Goal: Transaction & Acquisition: Purchase product/service

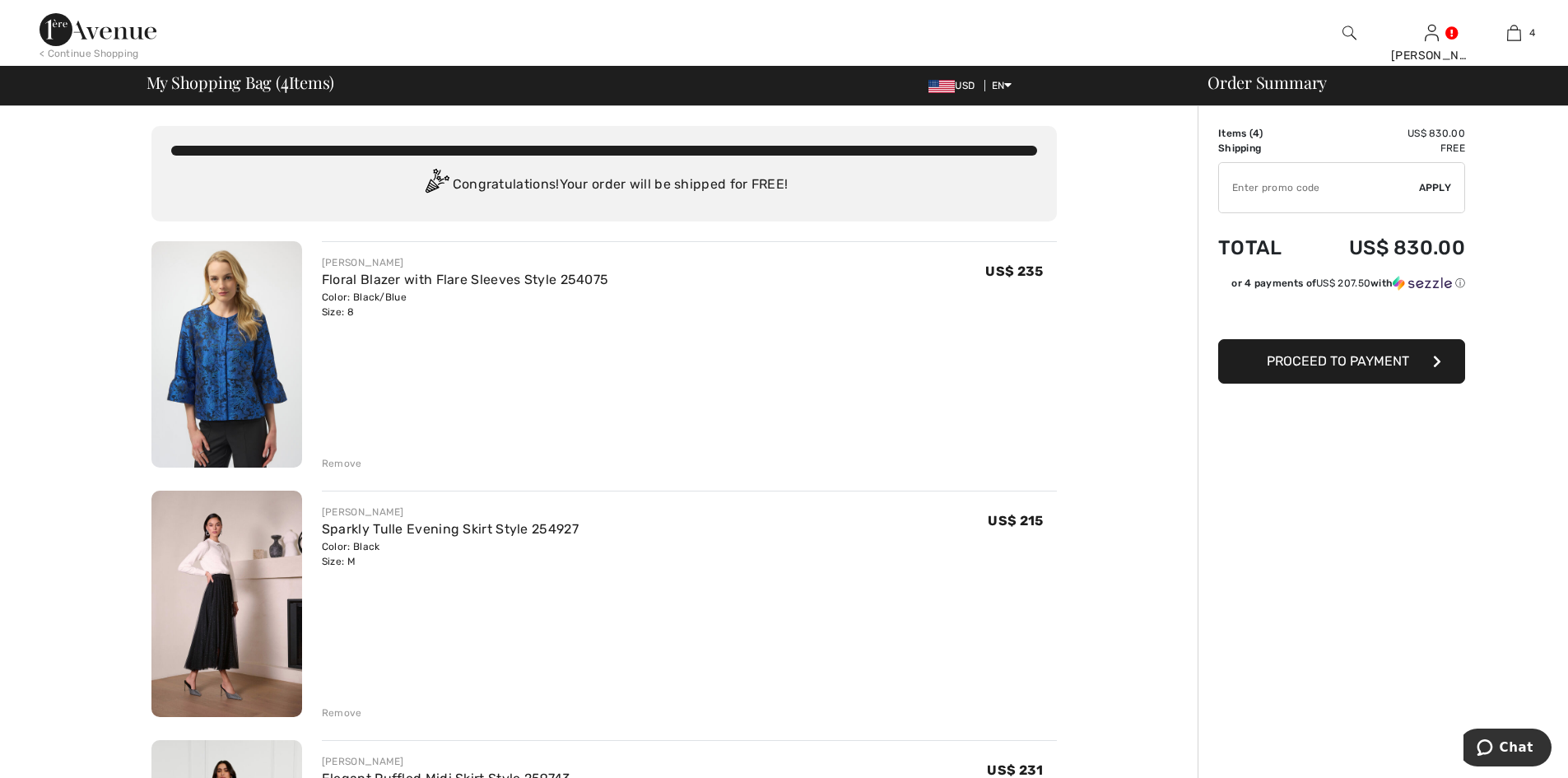
click at [1329, 365] on span "Proceed to Payment" at bounding box center [1337, 361] width 142 height 16
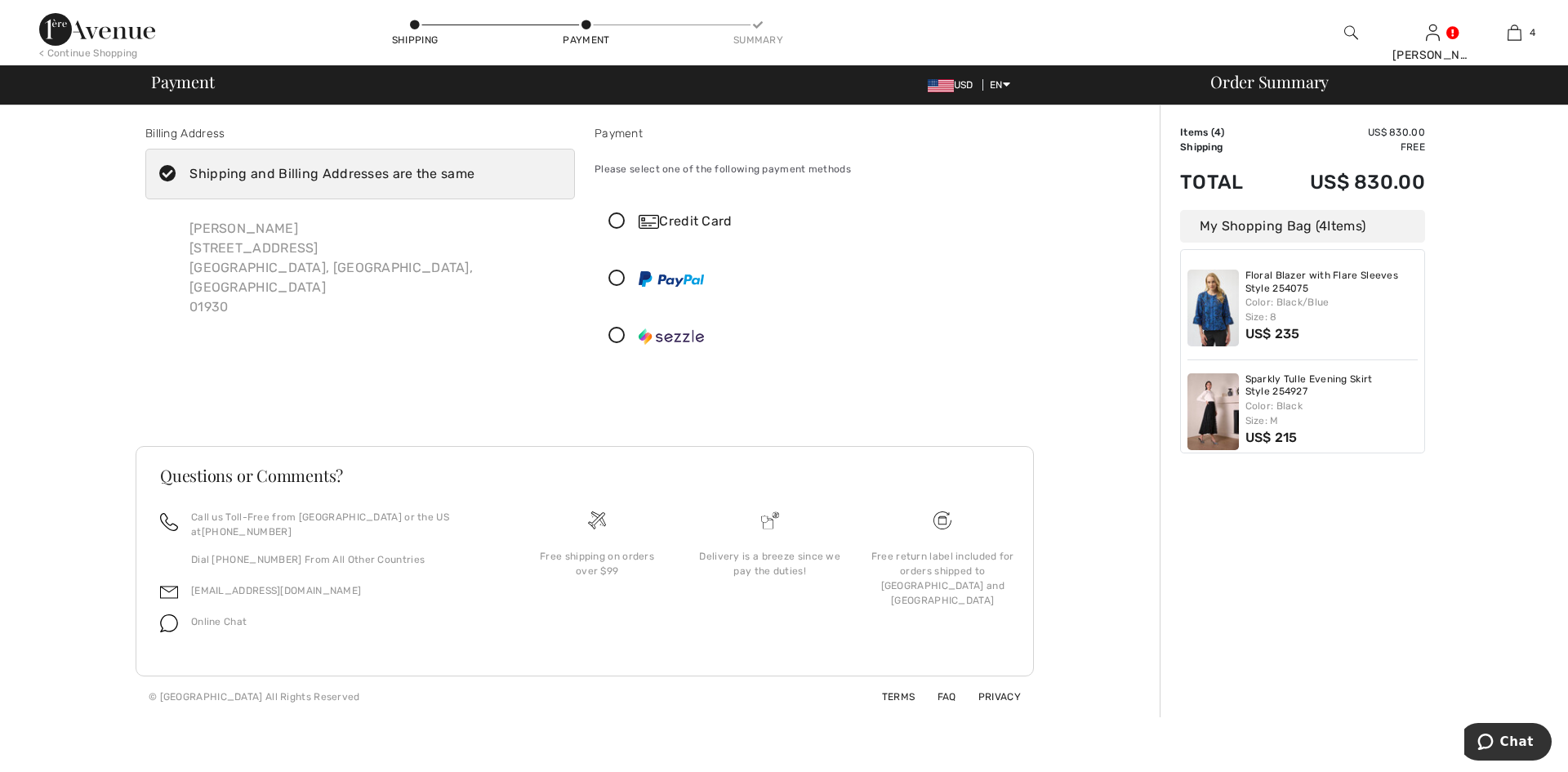
click at [621, 217] on icon at bounding box center [617, 222] width 43 height 18
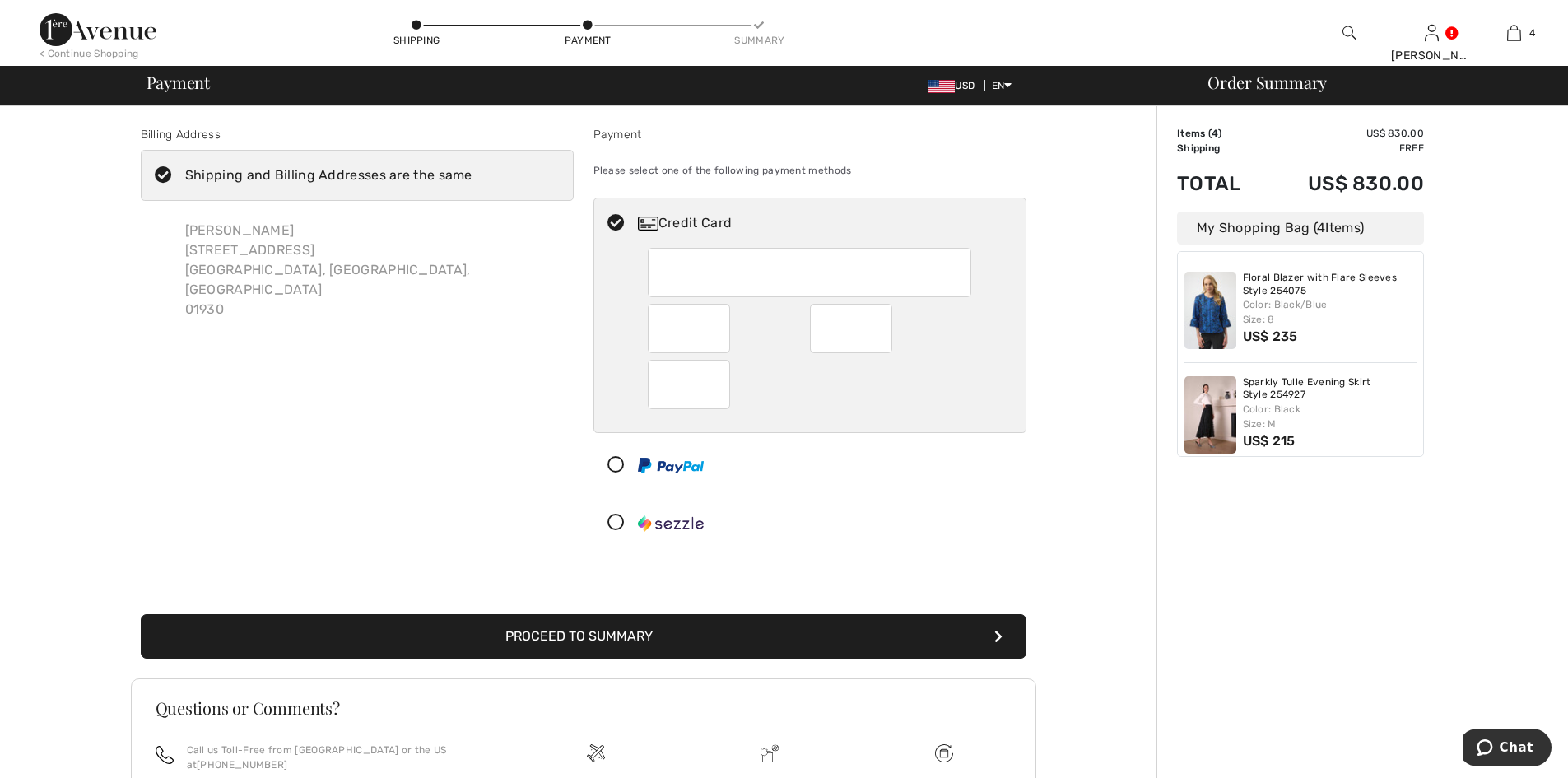
click at [885, 331] on div at bounding box center [851, 329] width 82 height 49
click at [587, 651] on button "Proceed to Summary" at bounding box center [582, 636] width 885 height 44
click at [590, 638] on button "Proceed to Summary" at bounding box center [582, 636] width 885 height 44
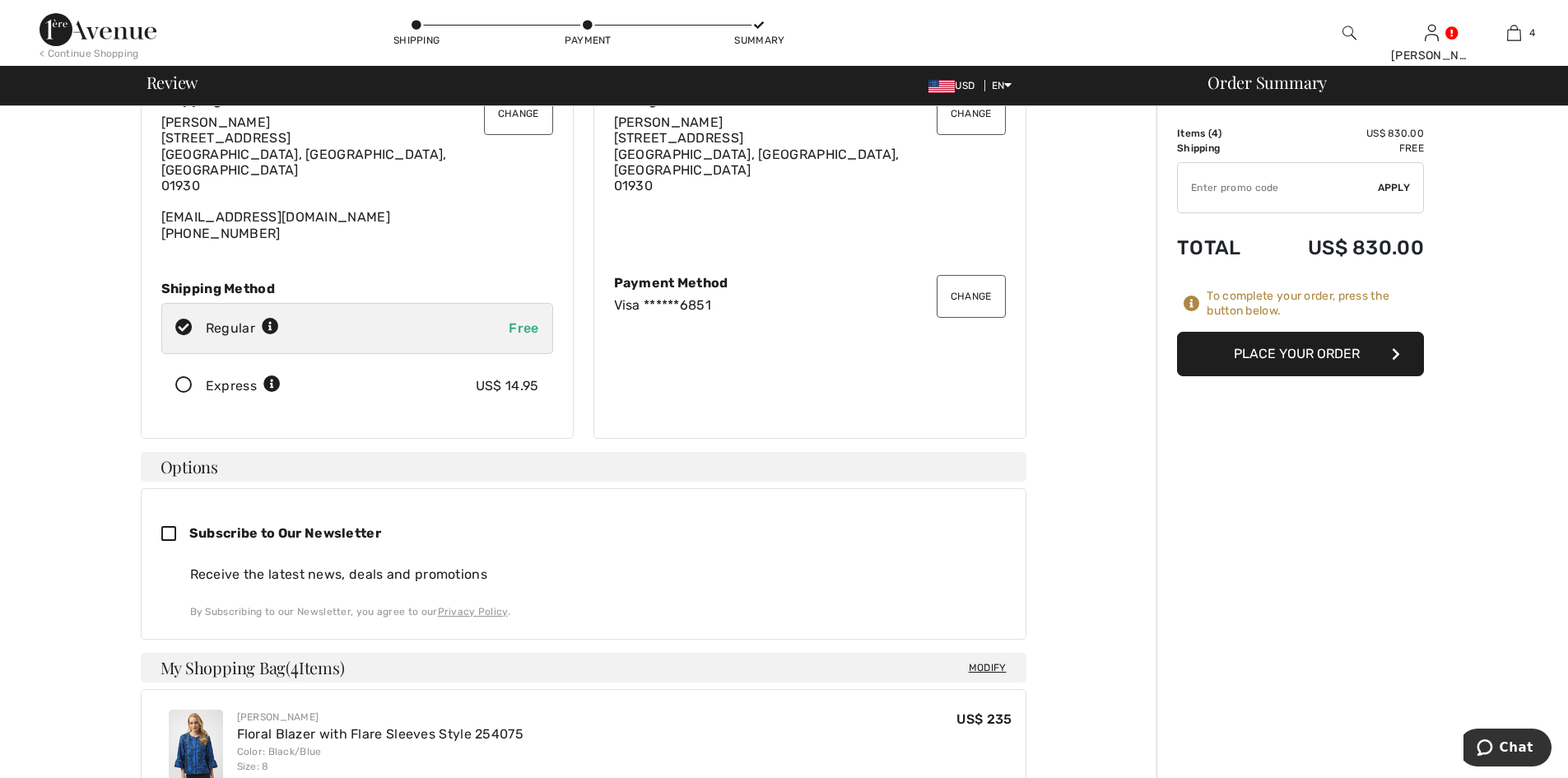
scroll to position [165, 0]
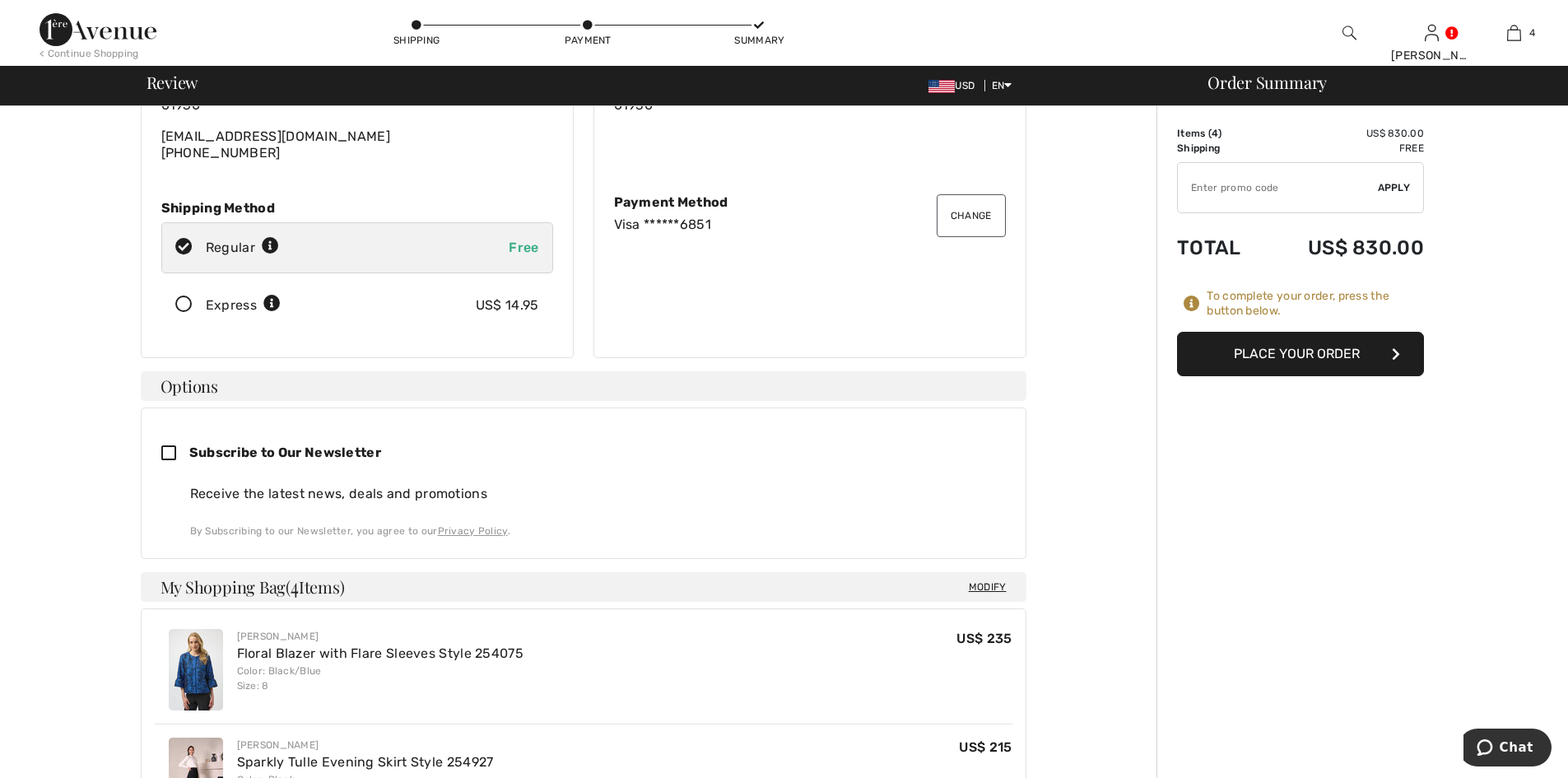
click at [168, 445] on icon at bounding box center [175, 454] width 28 height 18
checkbox input "true"
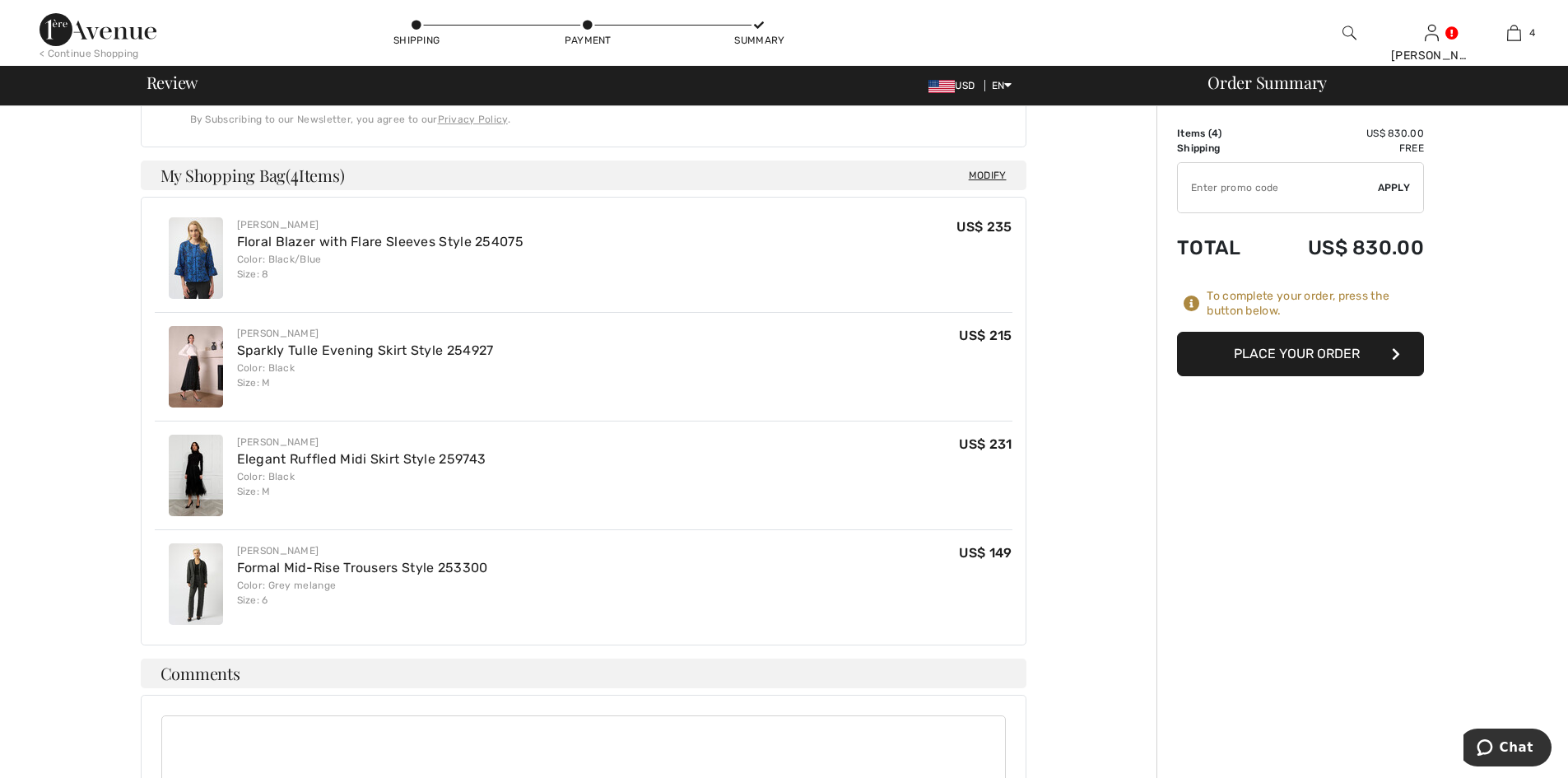
scroll to position [330, 0]
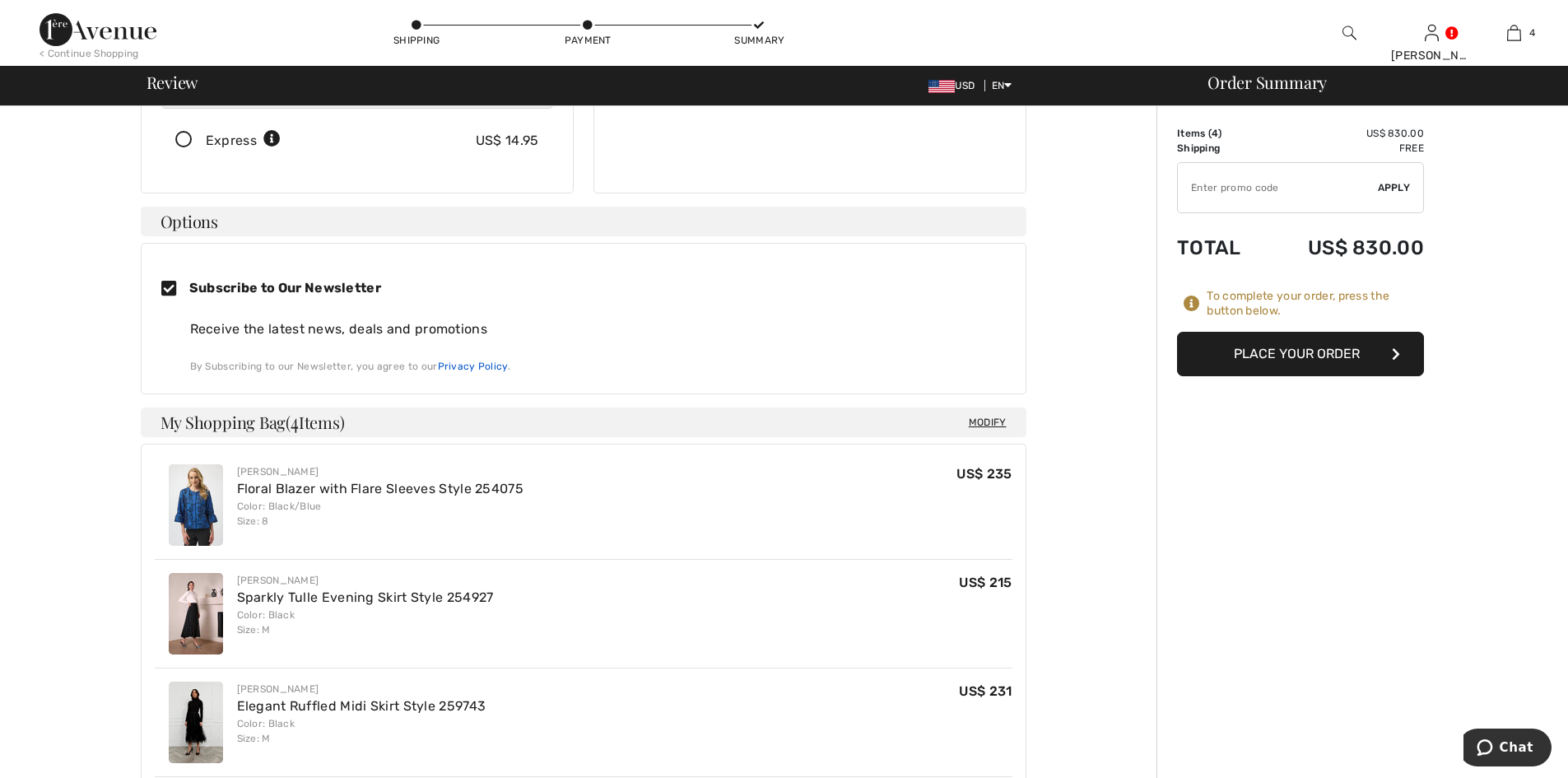
click at [468, 361] on link "Privacy Policy" at bounding box center [472, 367] width 70 height 12
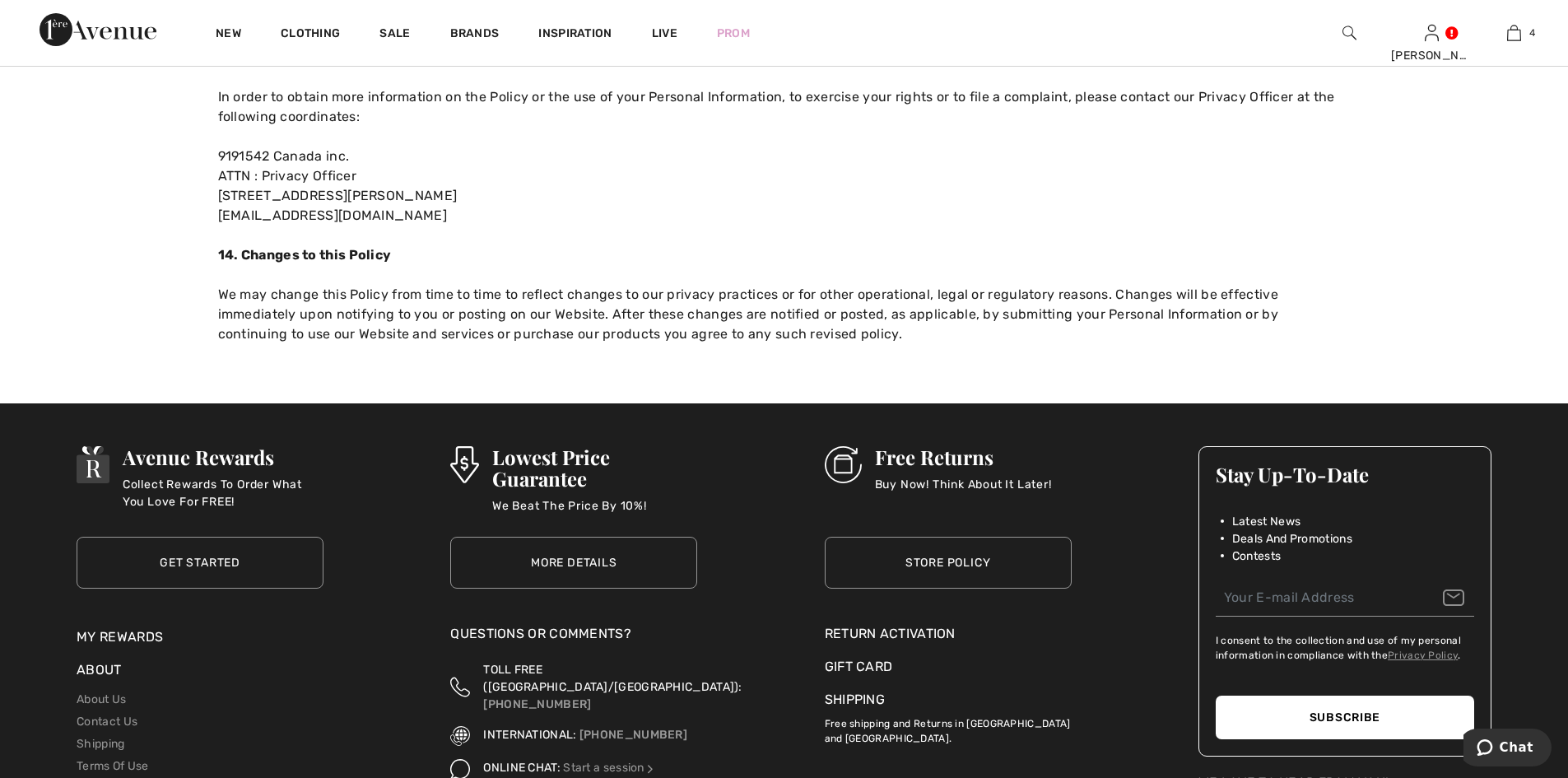
scroll to position [4693, 0]
click at [1250, 579] on input "email" at bounding box center [1343, 597] width 258 height 37
type input "pattisalvucci@gmail.com"
drag, startPoint x: 1402, startPoint y: 557, endPoint x: 1132, endPoint y: 558, distance: 270.0
click at [1132, 558] on div "Avenue Rewards Collect Rewards To Order What You Love For FREE! Get Started Get…" at bounding box center [784, 645] width 1542 height 433
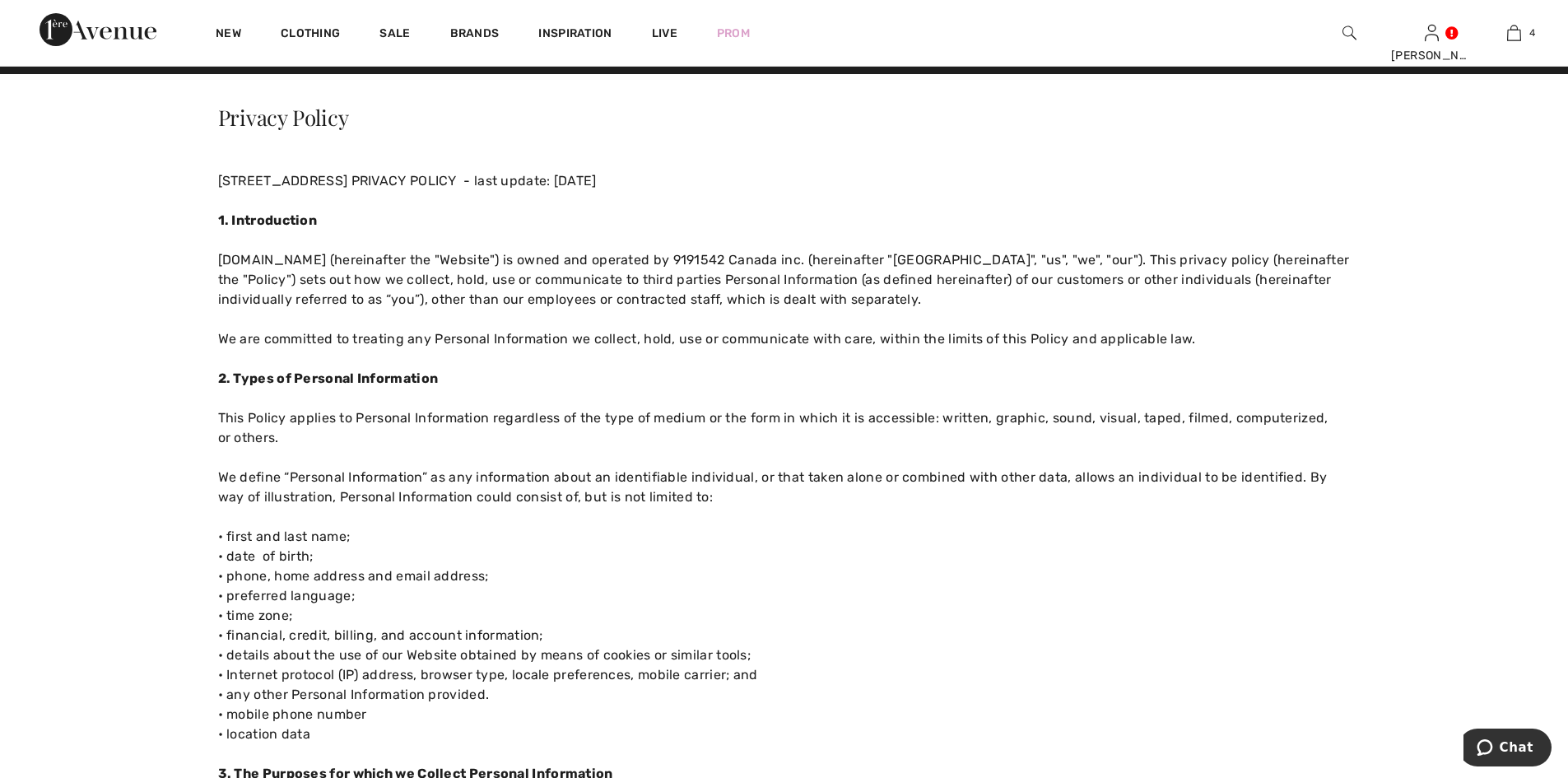
scroll to position [0, 0]
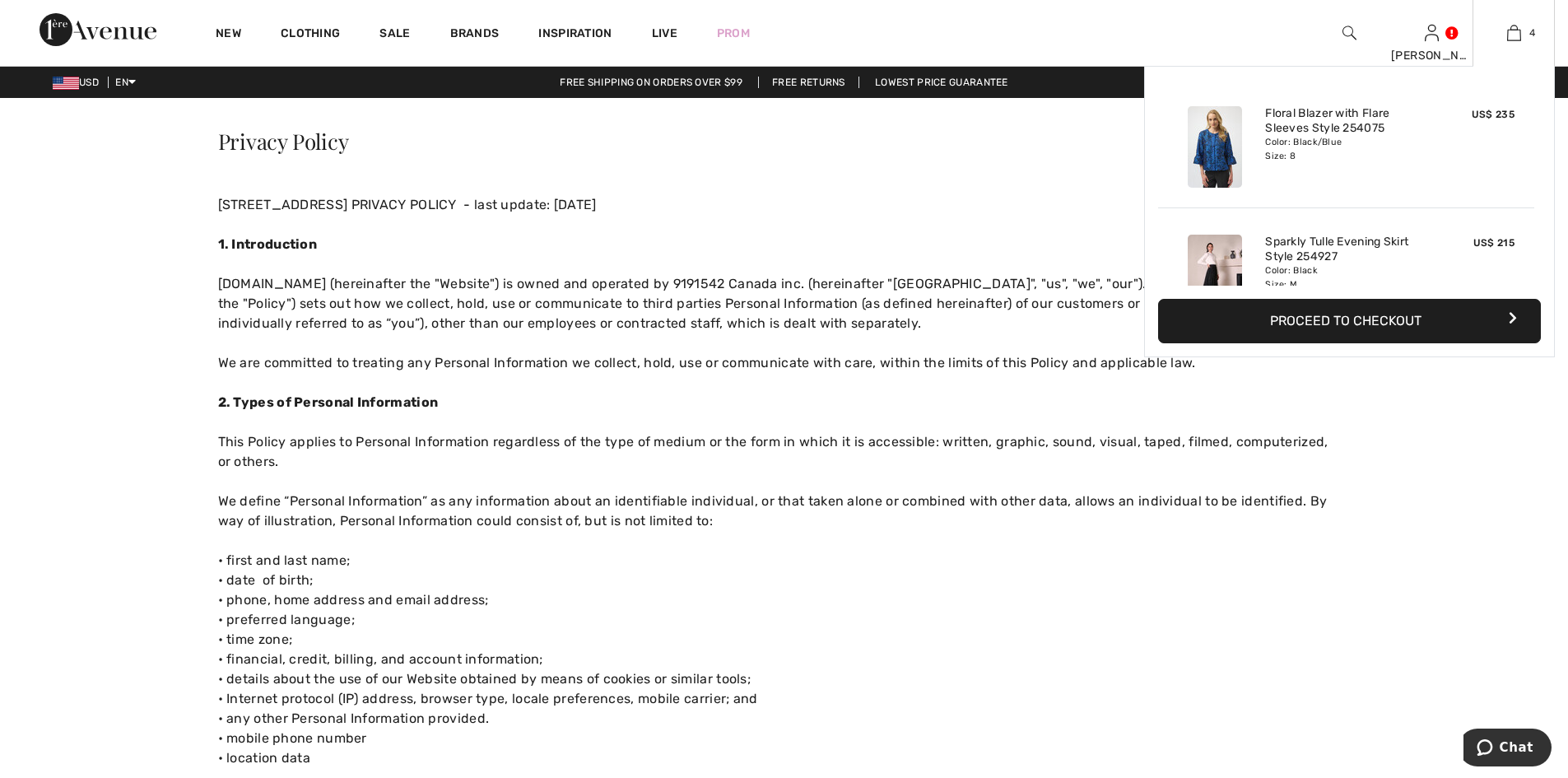
click at [1373, 333] on button "Proceed to Checkout" at bounding box center [1349, 321] width 382 height 44
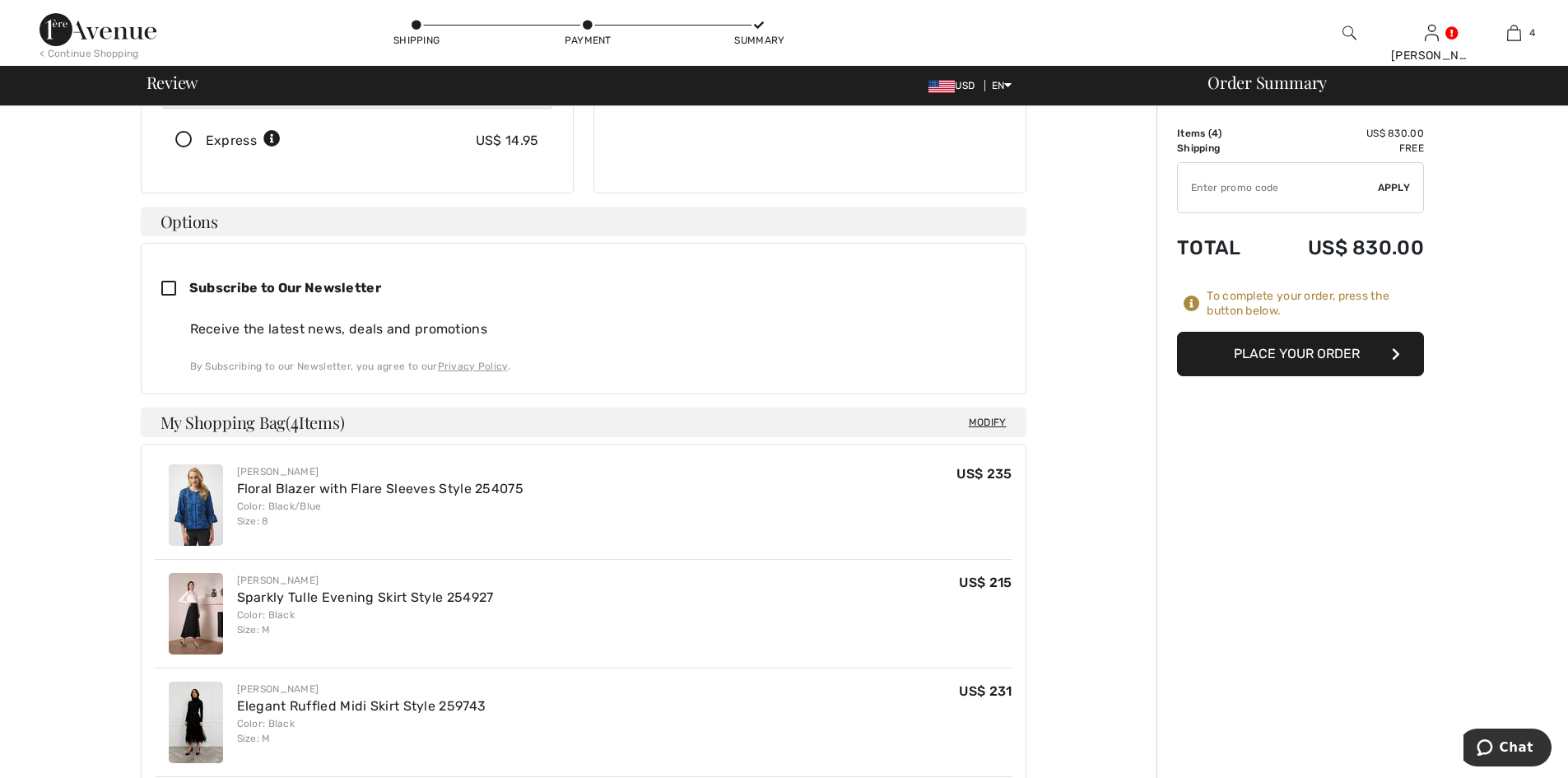
click at [1308, 355] on button "Place Your Order" at bounding box center [1300, 353] width 247 height 44
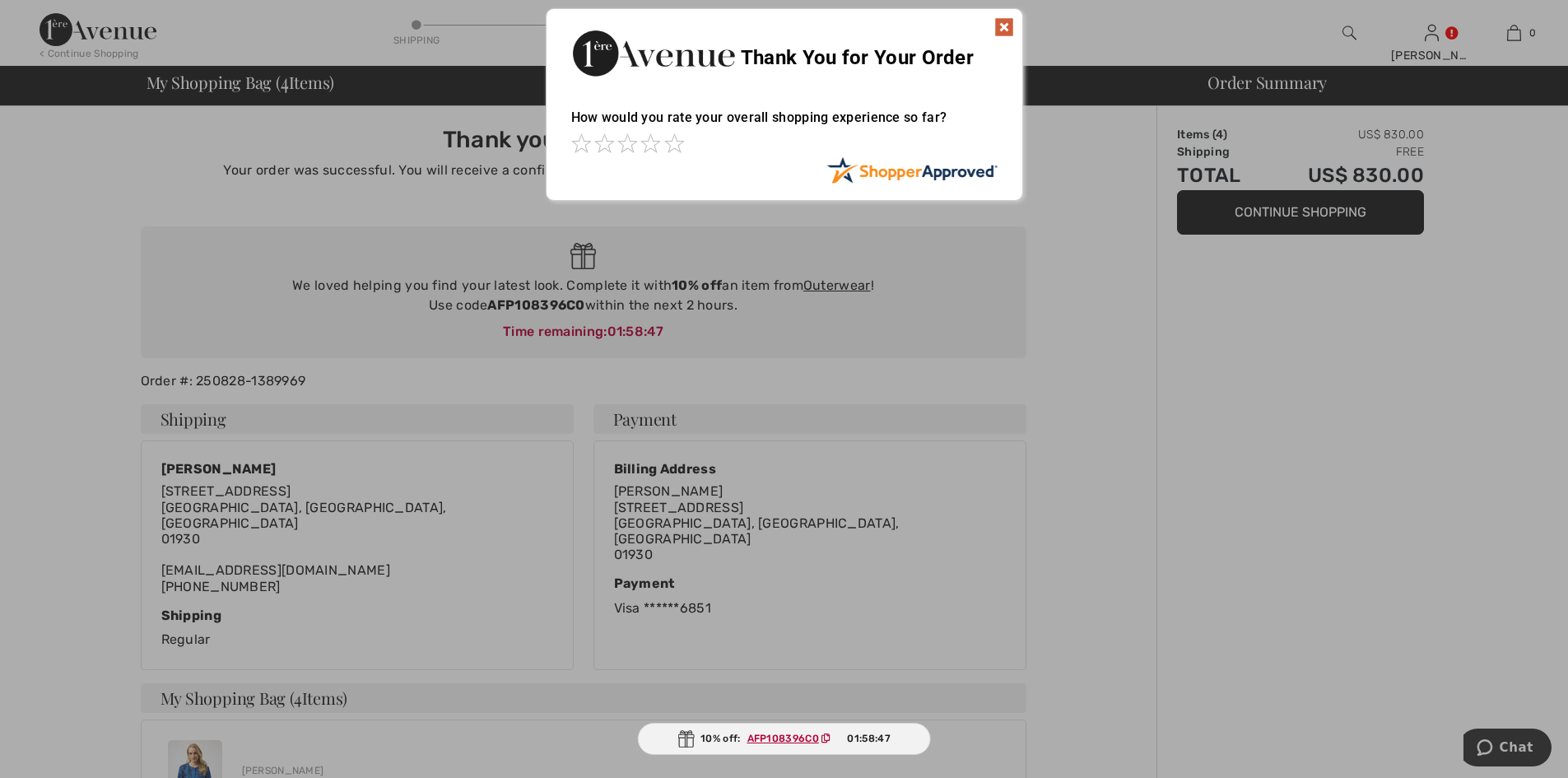
click at [834, 287] on div at bounding box center [784, 389] width 1568 height 778
click at [708, 331] on div at bounding box center [784, 389] width 1568 height 778
click at [670, 149] on span at bounding box center [674, 143] width 20 height 20
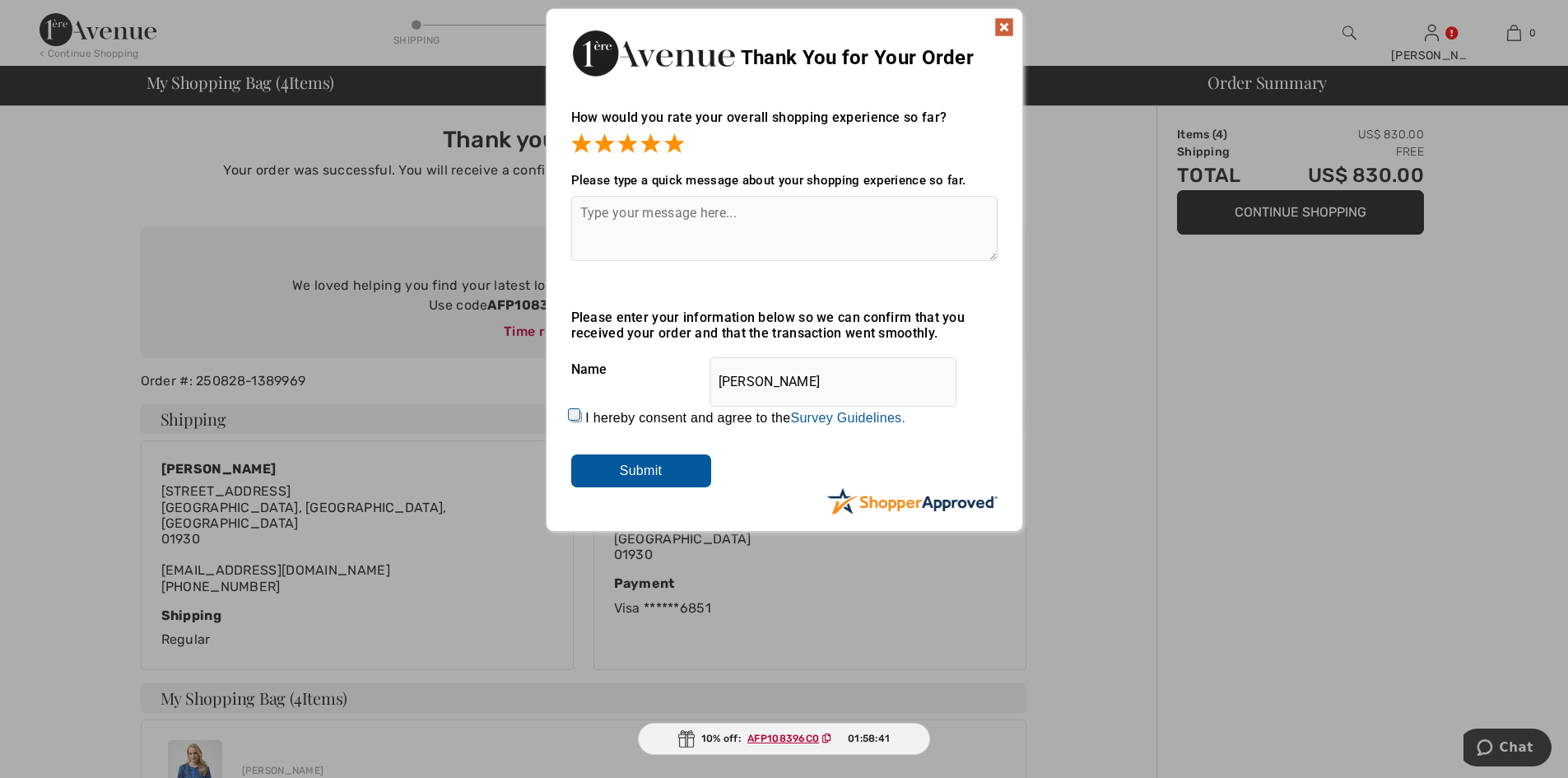
click at [619, 214] on textarea at bounding box center [784, 229] width 427 height 65
type textarea "iyt's been a while since I shopped"
drag, startPoint x: 822, startPoint y: 218, endPoint x: 479, endPoint y: 189, distance: 344.2
click at [479, 189] on div "Sorry! Something went wrong. Close Thank You for Your Order How would you rate …" at bounding box center [784, 270] width 1568 height 540
click at [639, 468] on input "Submit" at bounding box center [640, 471] width 140 height 33
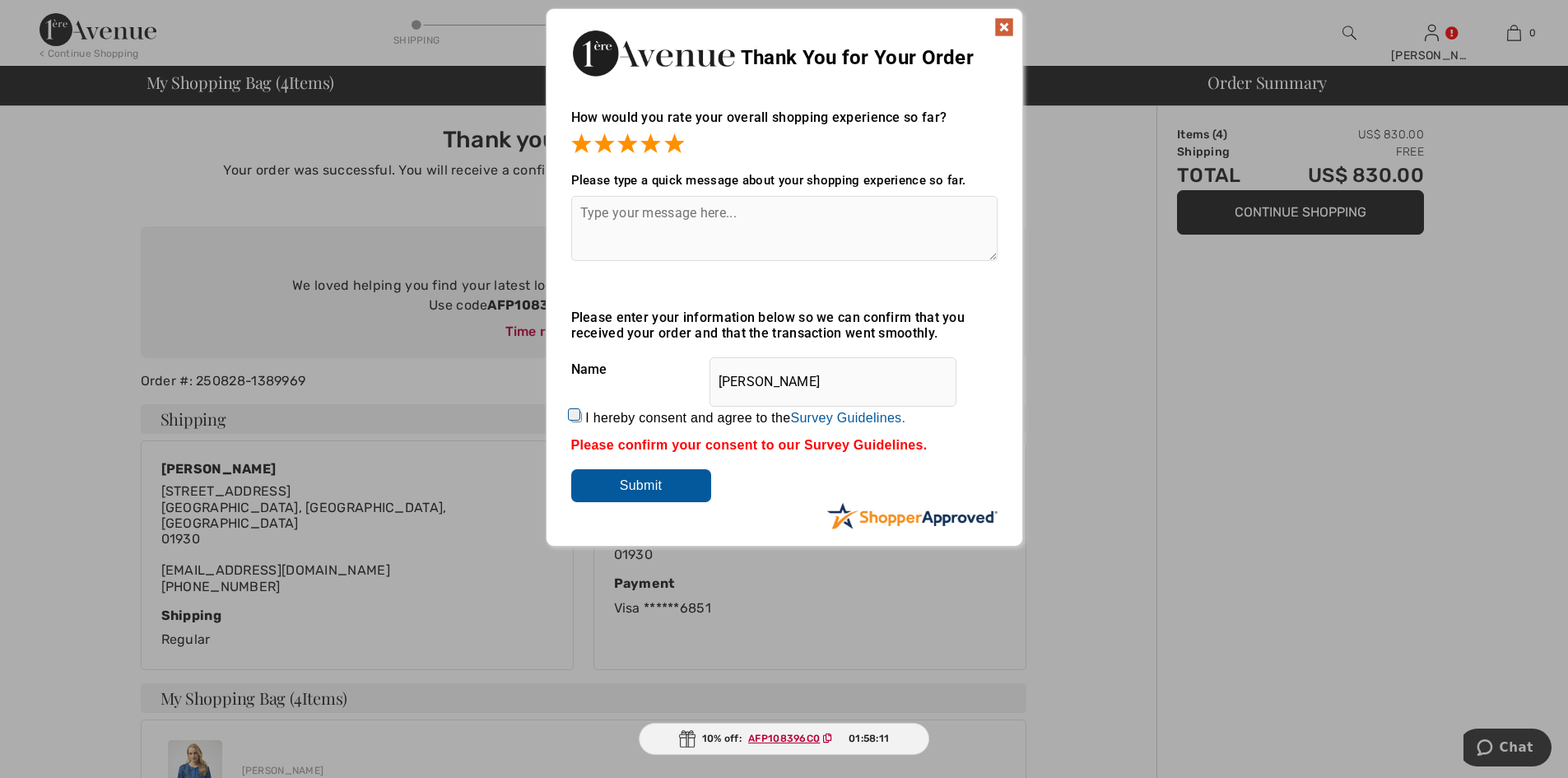
click at [571, 417] on input "I hereby consent and agree to the By submitting a review, you grant permission …" at bounding box center [576, 417] width 11 height 11
checkbox input "true"
click at [606, 483] on input "Submit" at bounding box center [640, 486] width 140 height 33
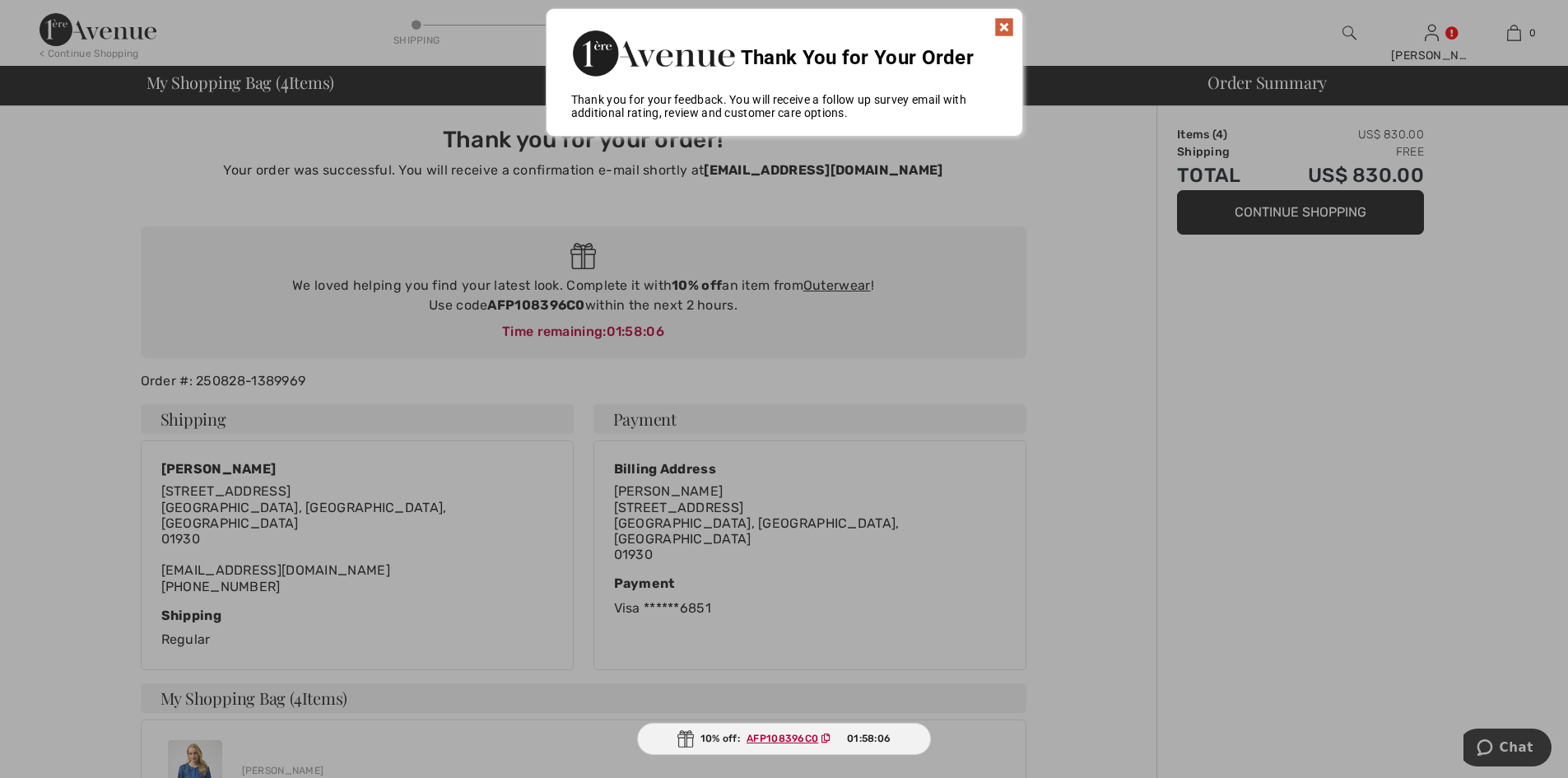
click at [1002, 18] on img at bounding box center [1004, 27] width 20 height 20
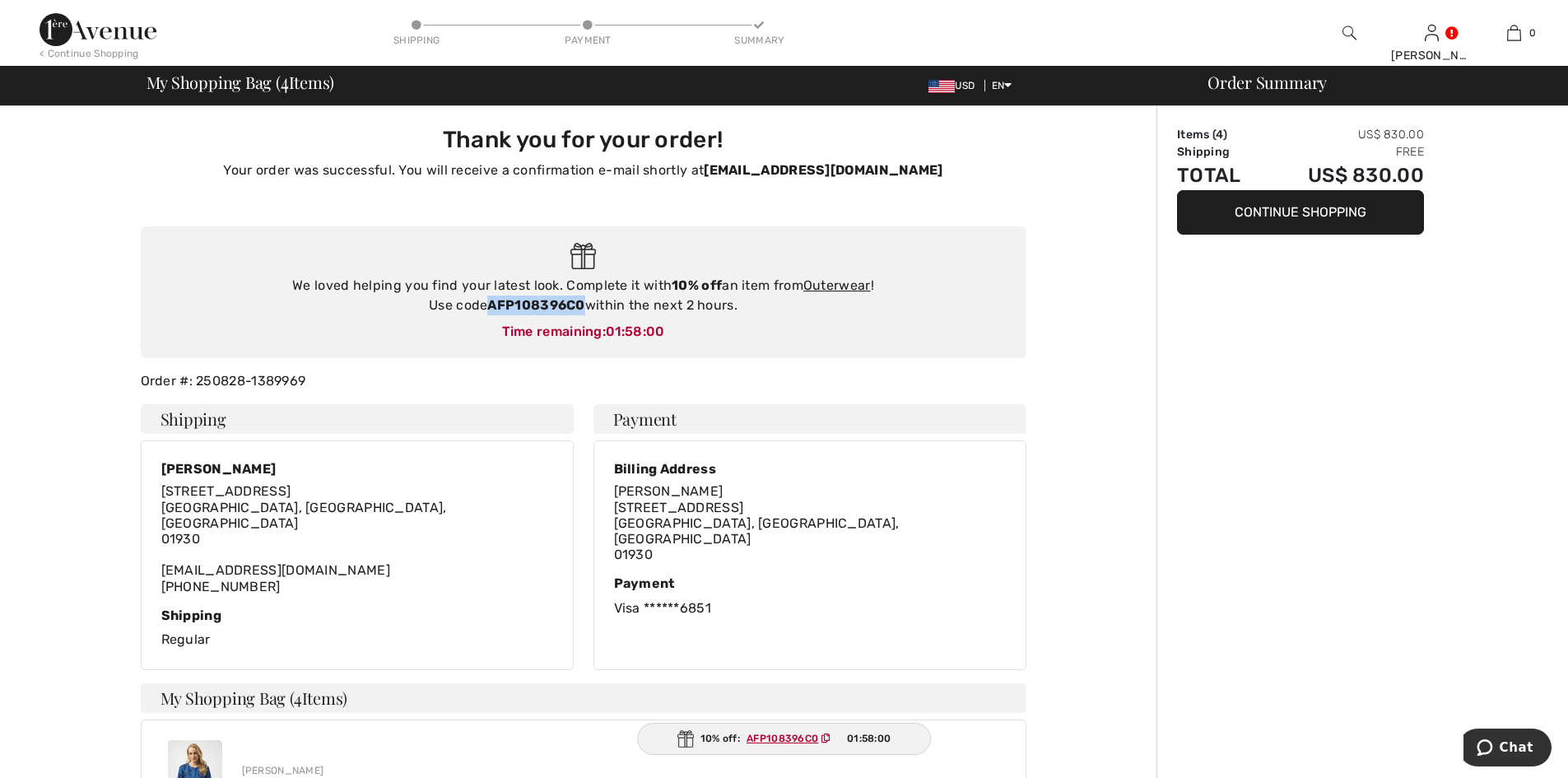
drag, startPoint x: 585, startPoint y: 303, endPoint x: 488, endPoint y: 302, distance: 97.0
click at [488, 302] on strong "AFP108396C0" at bounding box center [535, 305] width 97 height 16
copy strong "AFP108396C0"
click at [844, 279] on link "Outerwear" at bounding box center [836, 285] width 68 height 16
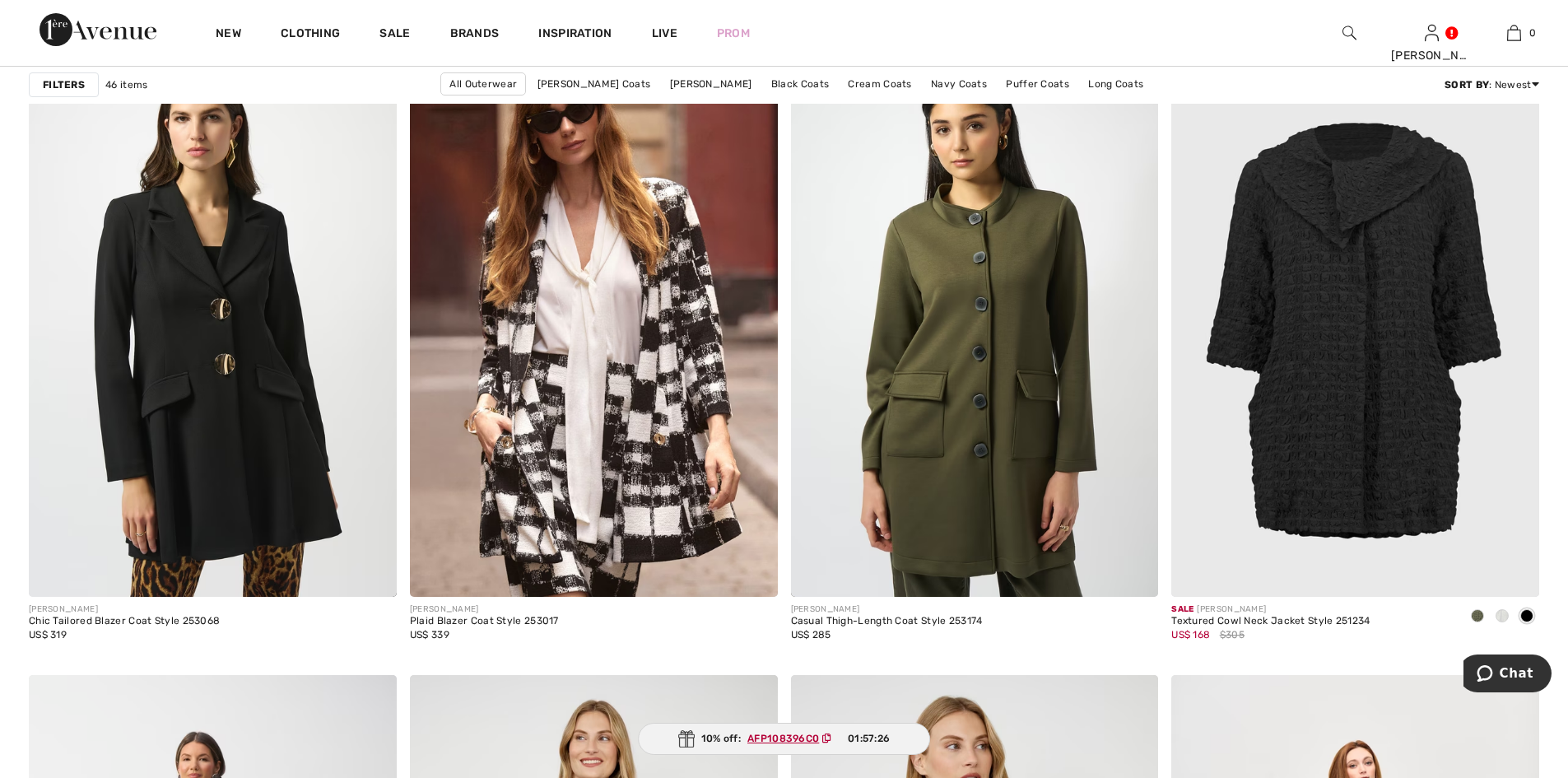
scroll to position [3540, 0]
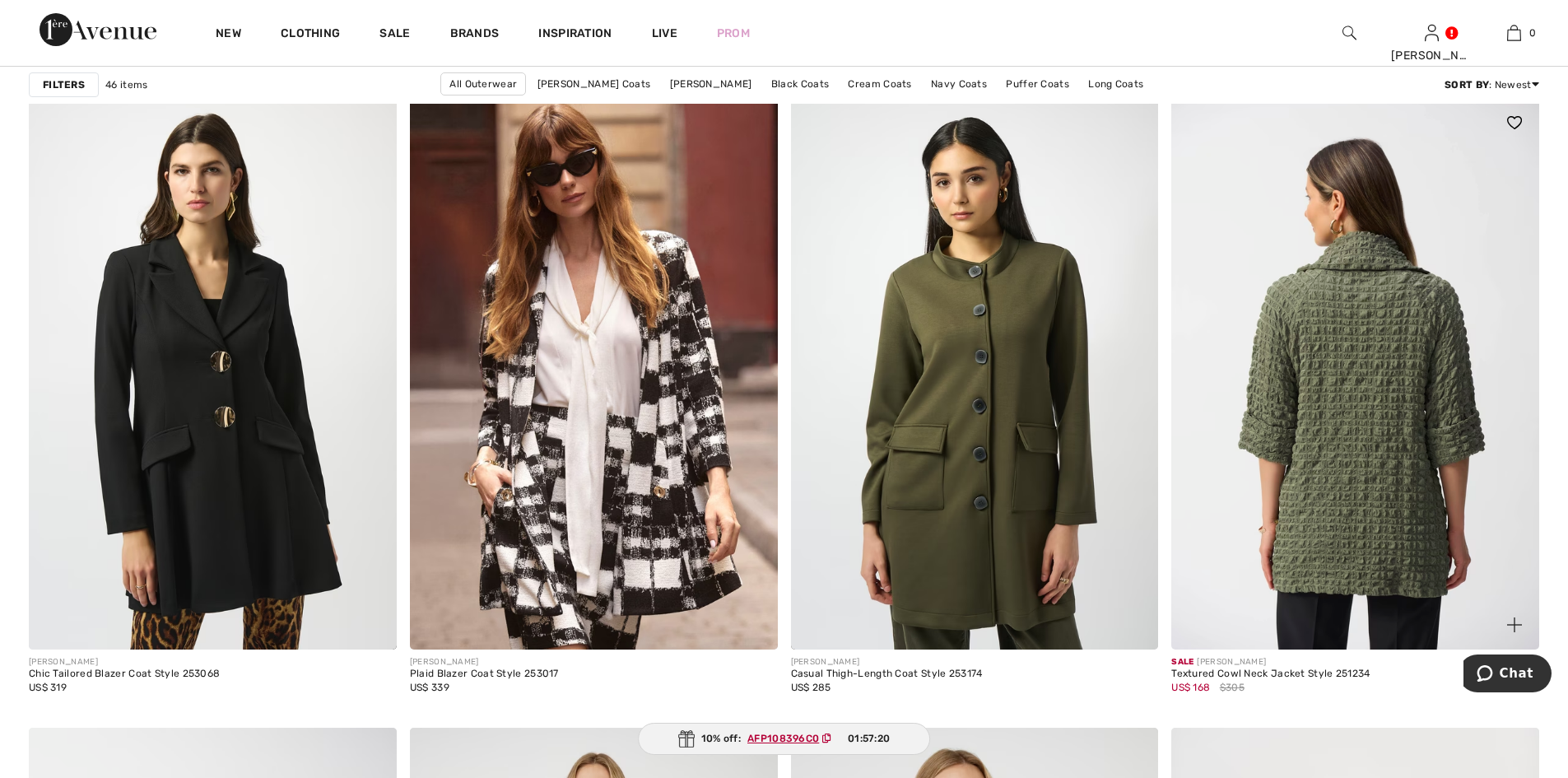
click at [1353, 476] on img at bounding box center [1354, 374] width 368 height 551
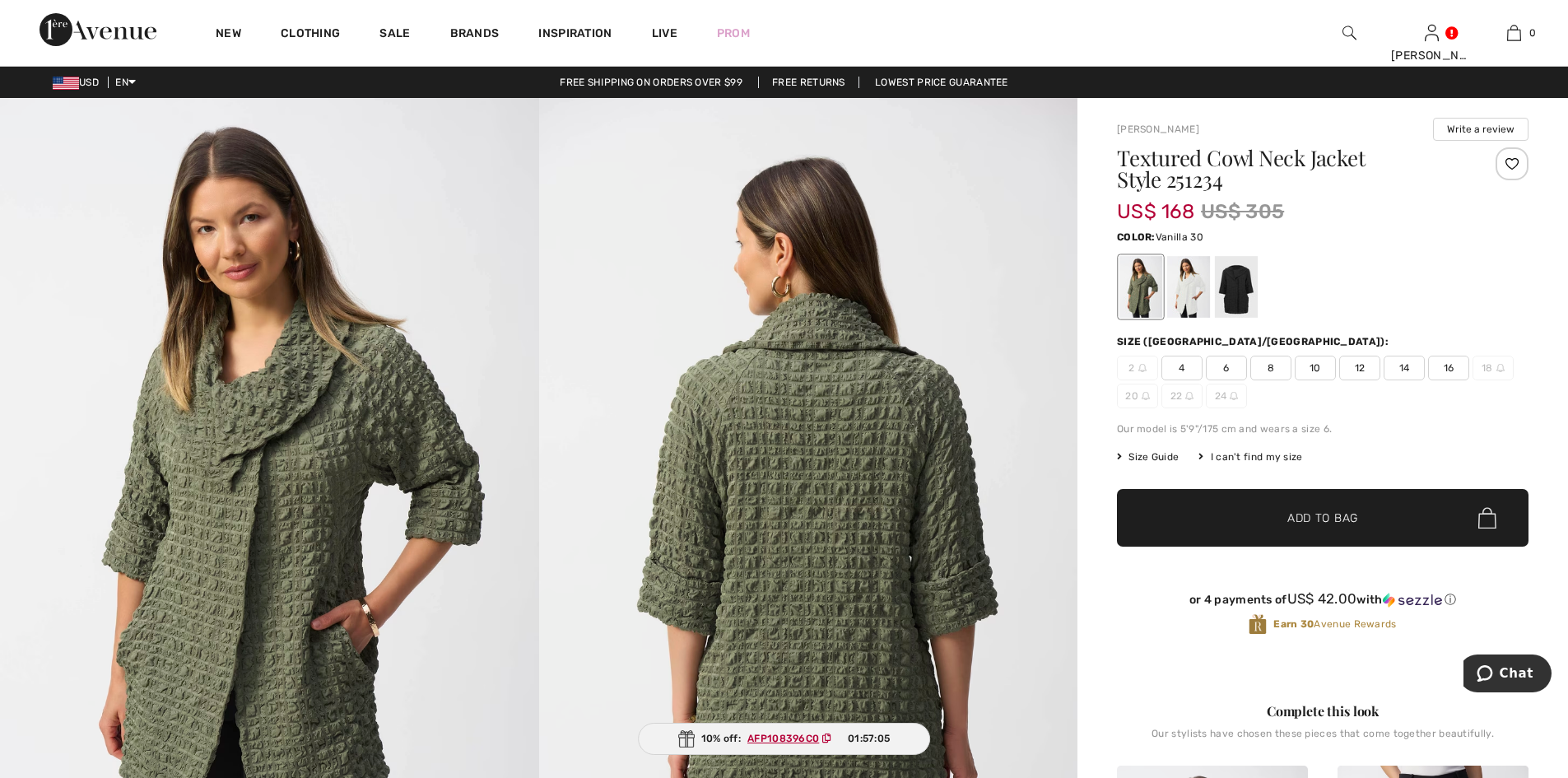
click at [1199, 292] on div at bounding box center [1189, 286] width 43 height 62
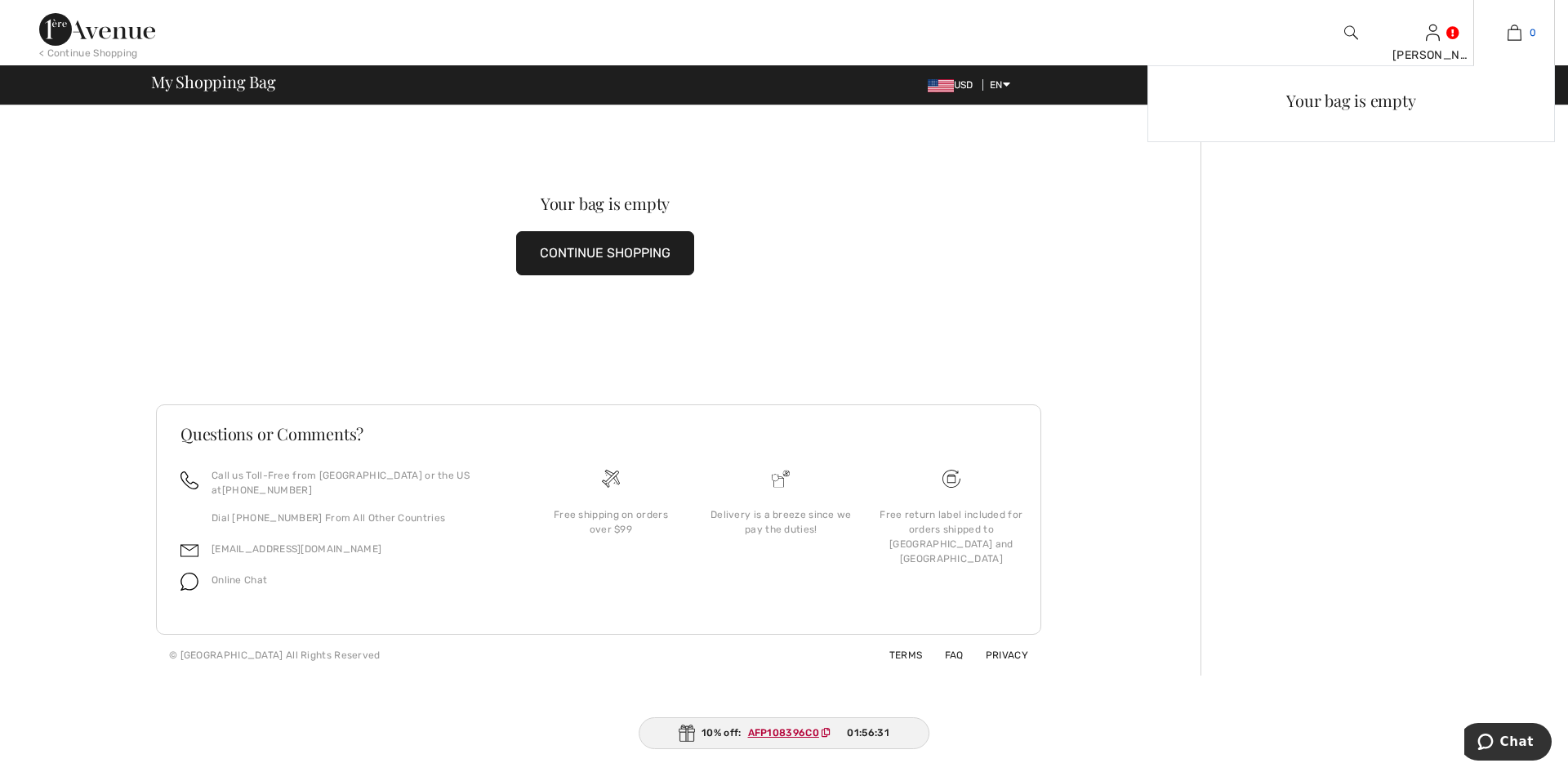
click at [1514, 32] on img at bounding box center [1514, 32] width 14 height 19
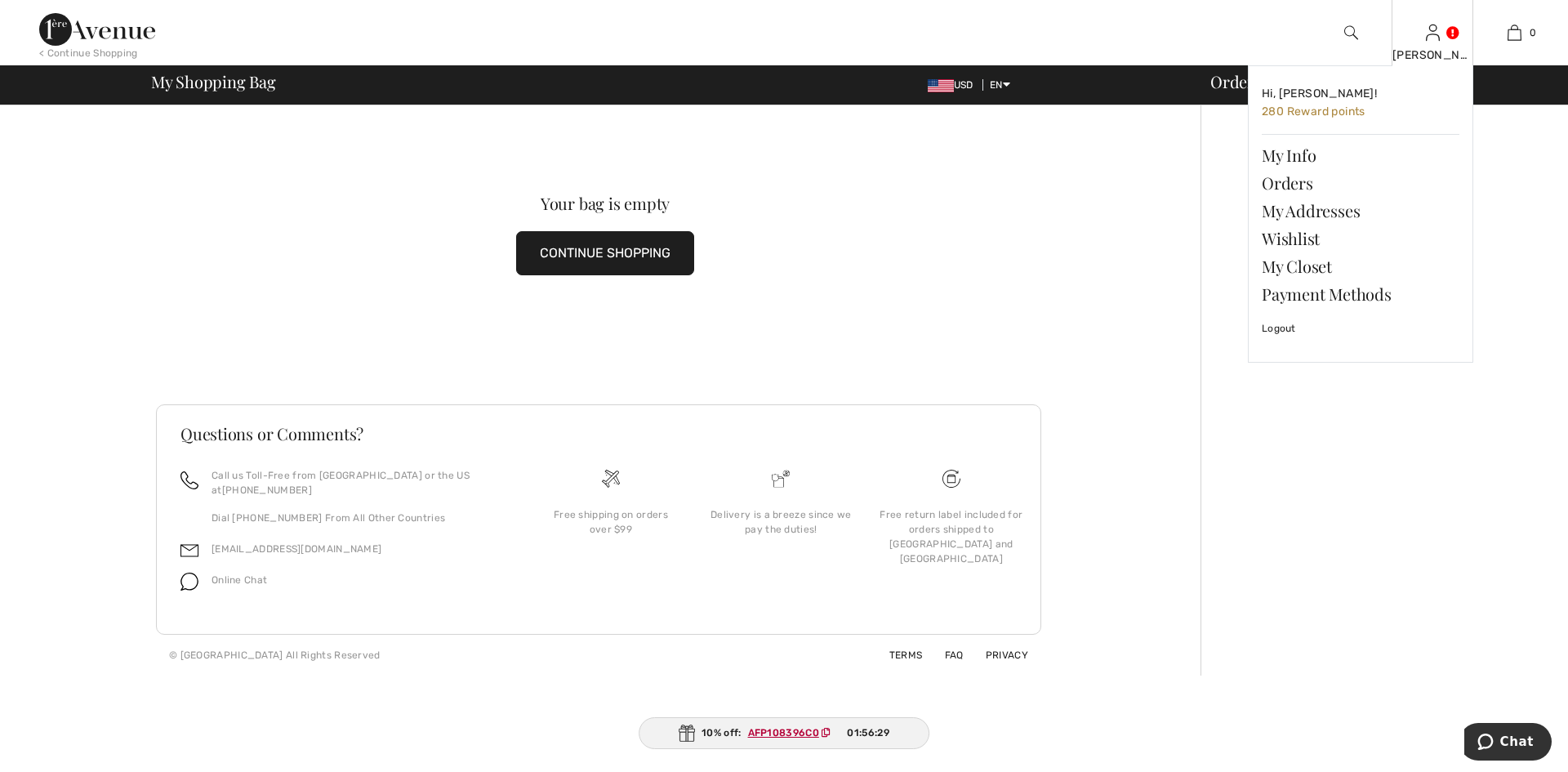
click at [1433, 28] on img at bounding box center [1433, 32] width 14 height 19
click at [1292, 181] on link "Orders" at bounding box center [1360, 183] width 198 height 28
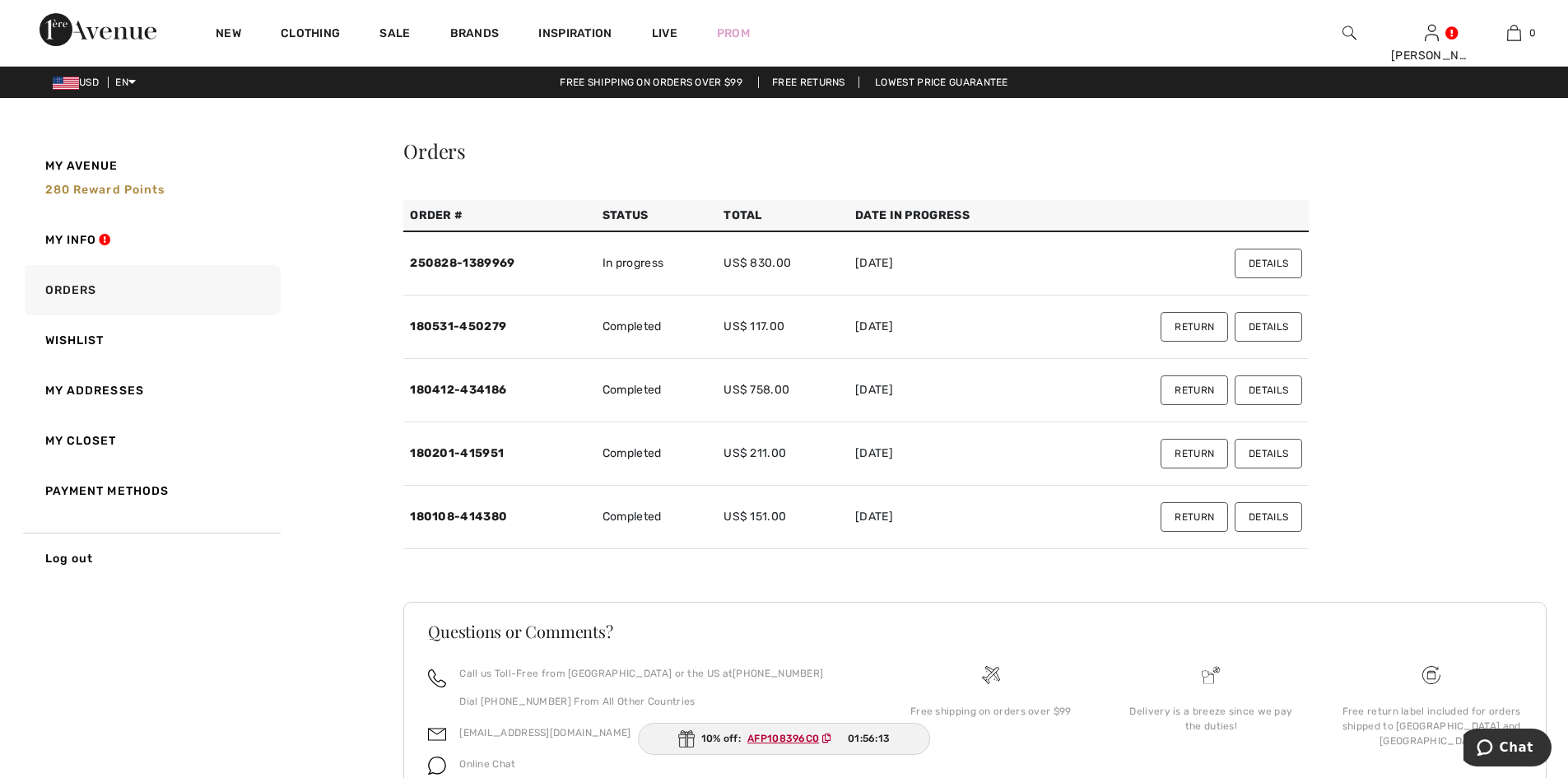
click at [1278, 263] on button "Details" at bounding box center [1268, 263] width 68 height 29
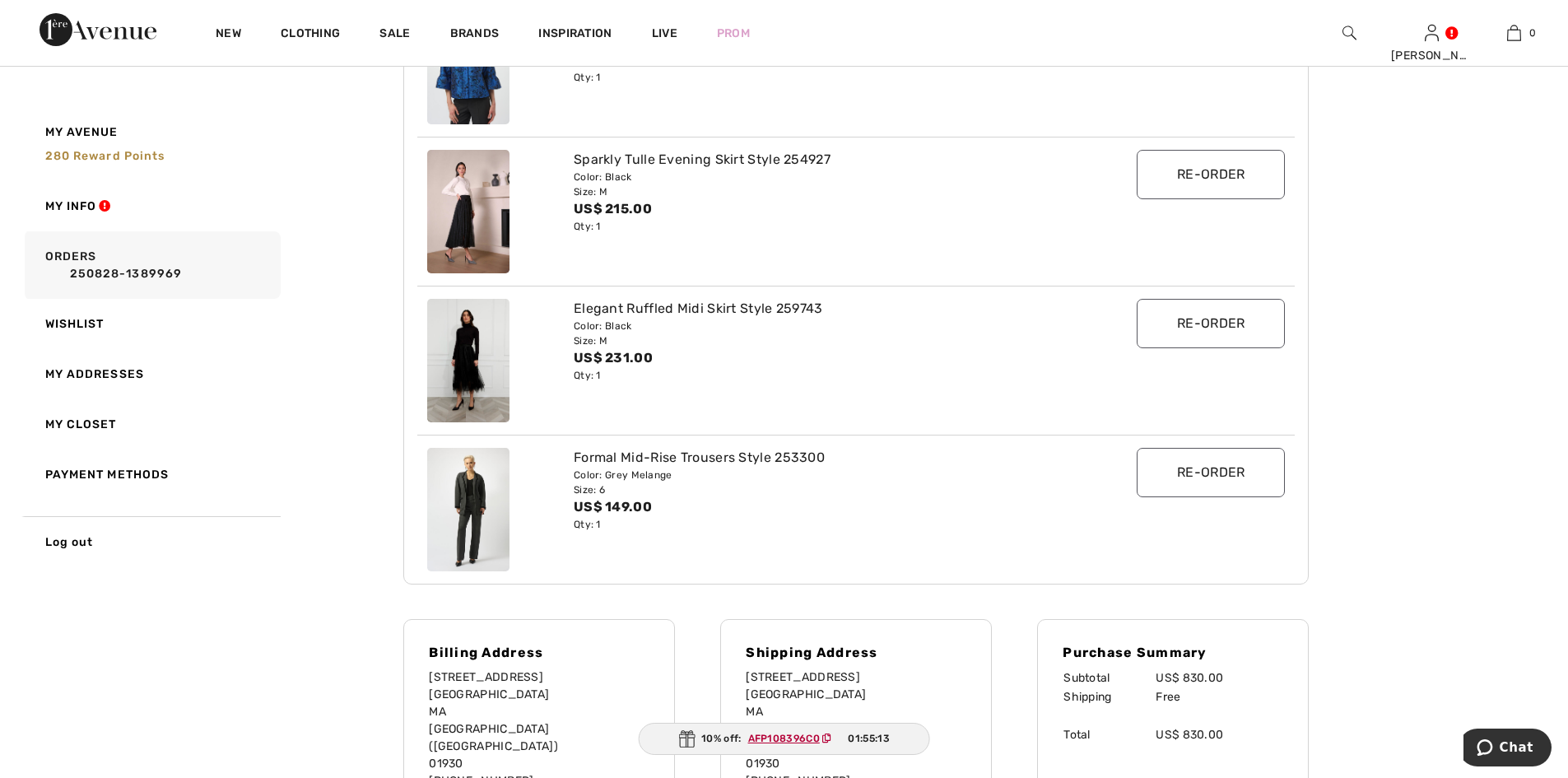
scroll to position [266, 0]
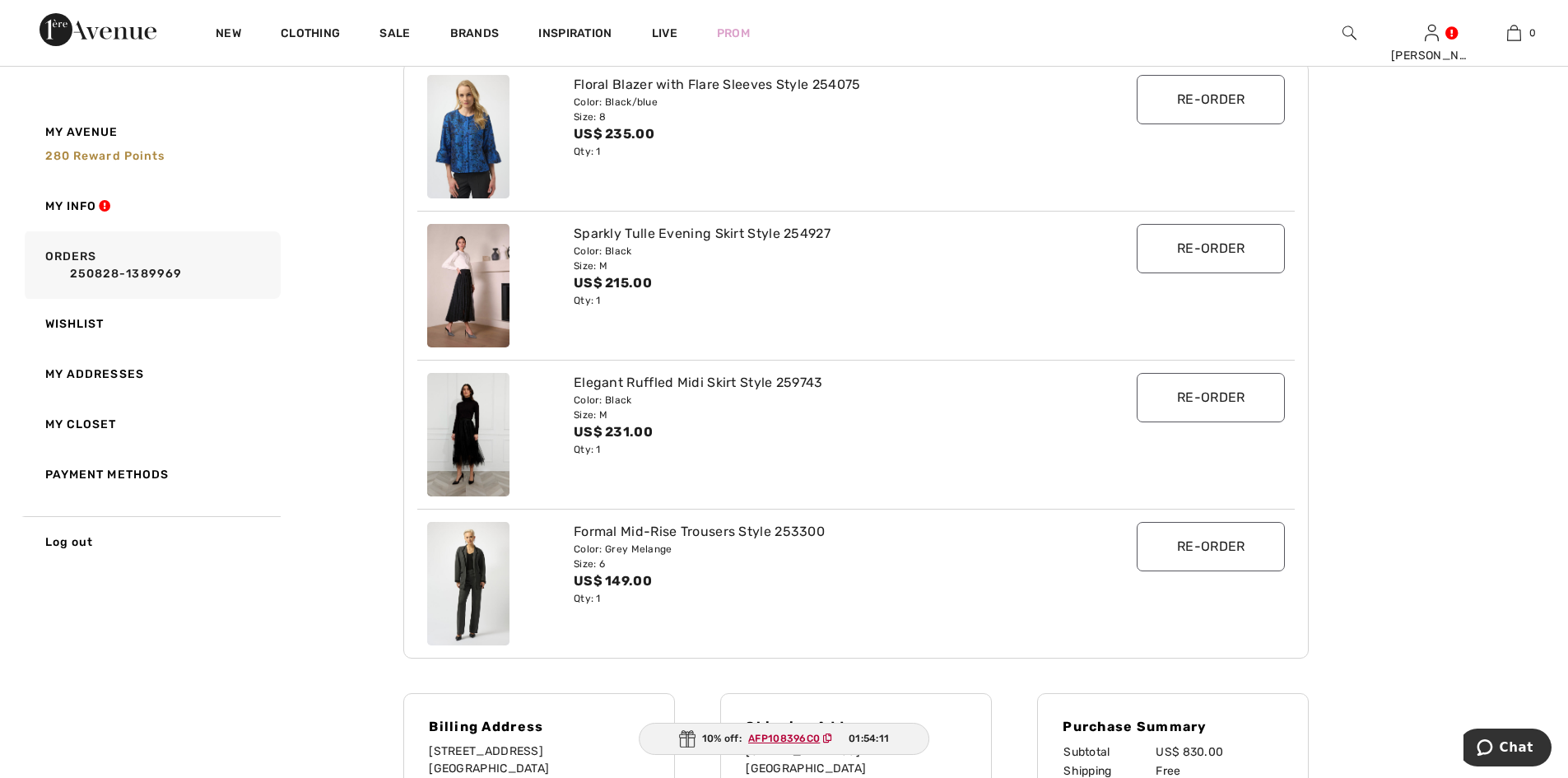
click at [1462, 300] on div "Order Details back to My Orders Order # Status Items Total 250828-1389969 In pr…" at bounding box center [975, 582] width 1143 height 1415
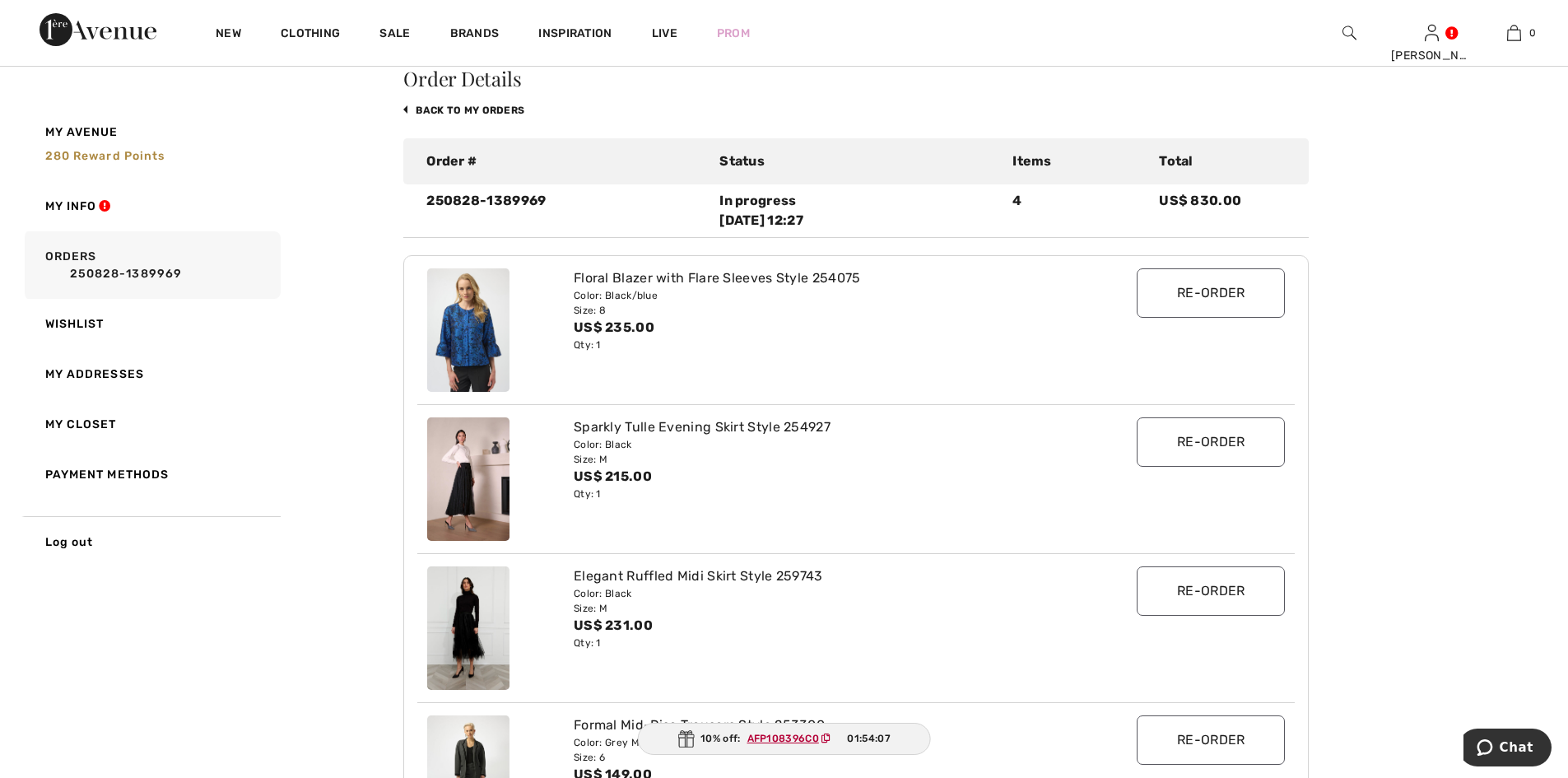
scroll to position [101, 0]
